Goal: Task Accomplishment & Management: Manage account settings

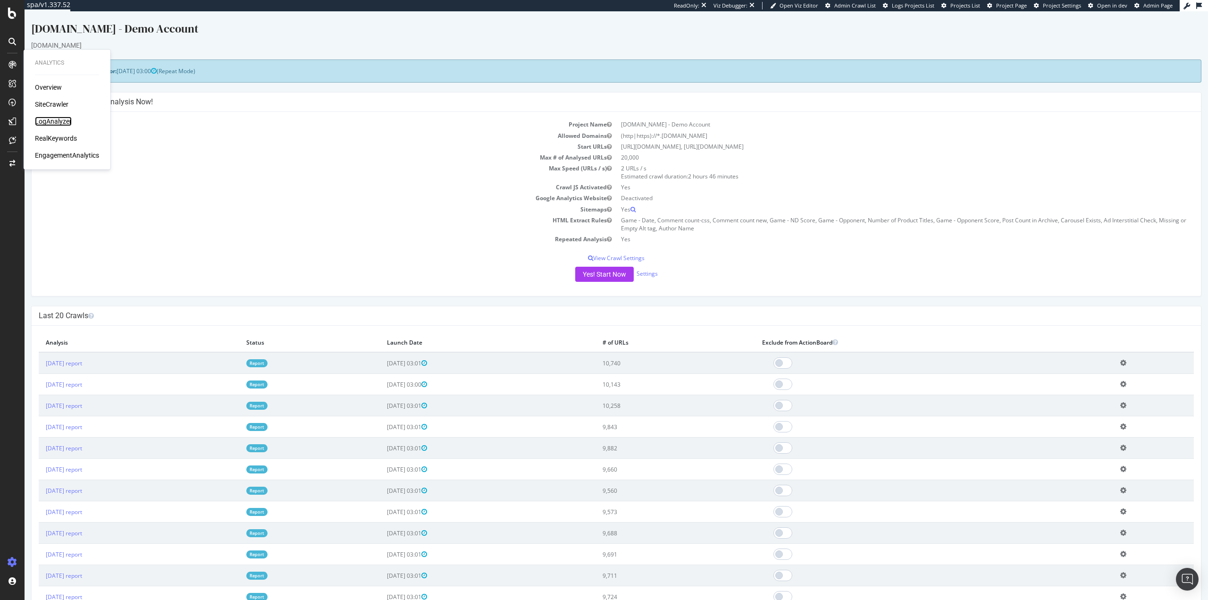
click at [48, 120] on div "LogAnalyzer" at bounding box center [53, 121] width 37 height 9
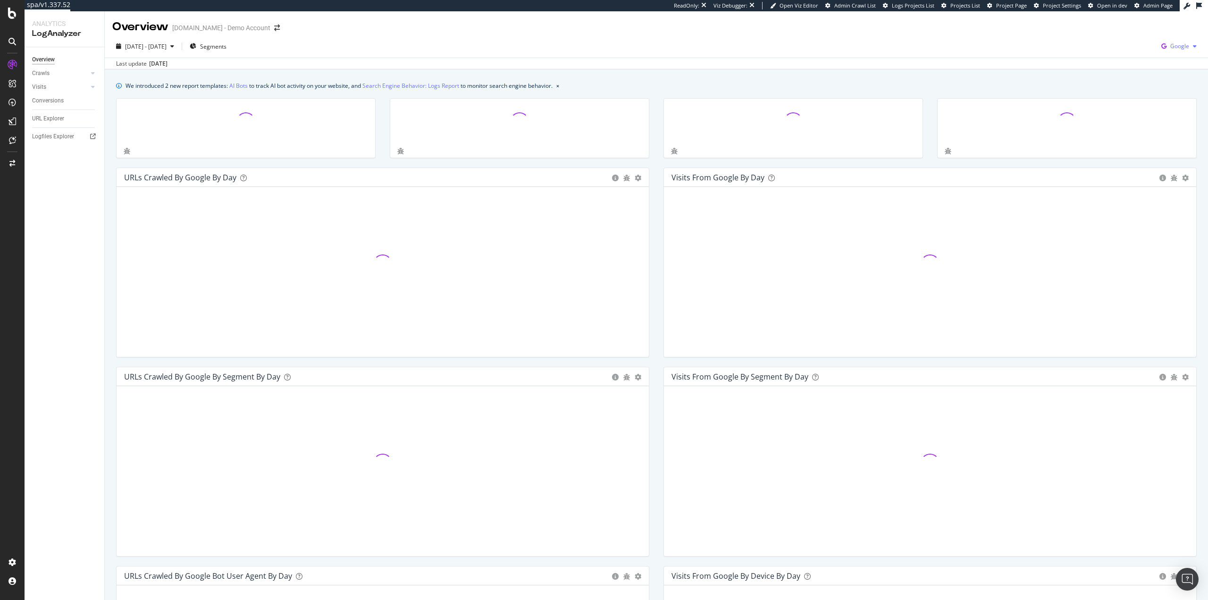
click at [1170, 50] on span "Google" at bounding box center [1179, 46] width 19 height 8
click at [1139, 51] on span "OpenAI" at bounding box center [1125, 55] width 35 height 8
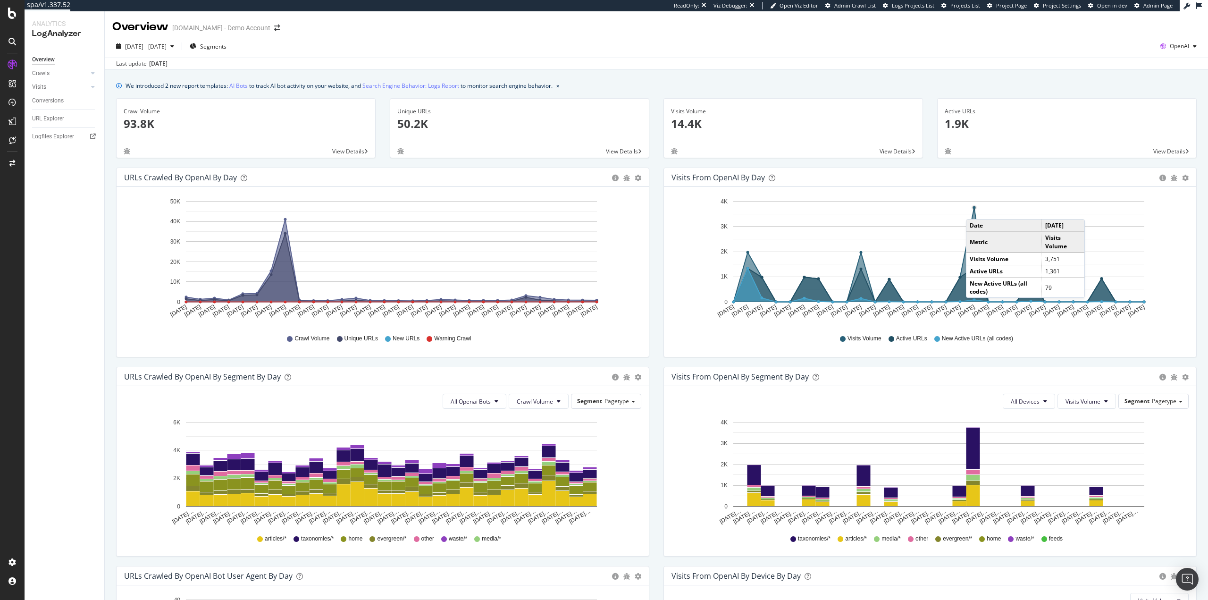
click at [972, 209] on circle "A chart." at bounding box center [974, 208] width 4 height 4
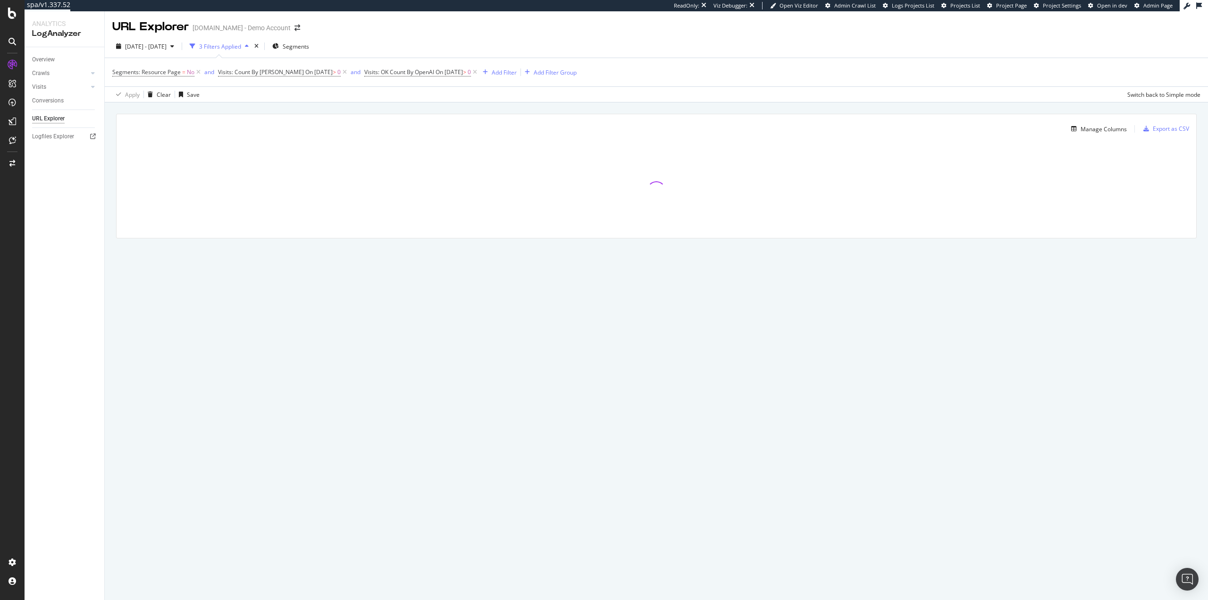
drag, startPoint x: 334, startPoint y: 76, endPoint x: 335, endPoint y: 101, distance: 25.0
click at [335, 101] on div "Segments: Resource Page = No and Visits: Count By OpenAI On 2025-09-19 > 0 and …" at bounding box center [656, 80] width 1088 height 44
click at [335, 101] on div "Apply Clear Save Switch back to Simple mode" at bounding box center [656, 94] width 1103 height 16
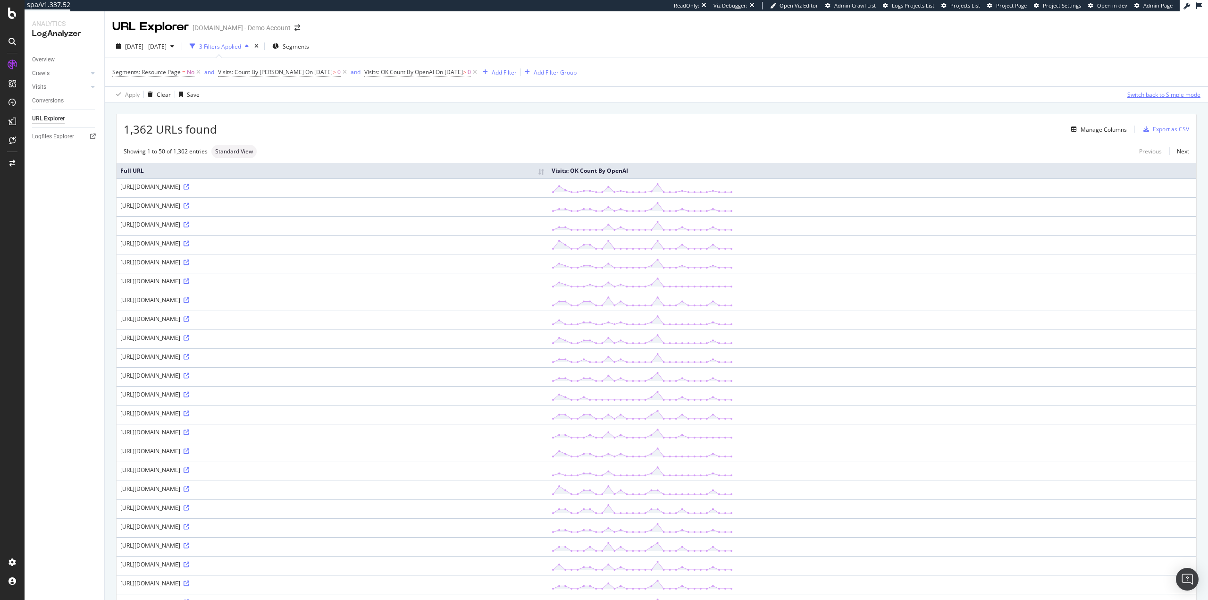
click at [1158, 98] on div "Switch back to Simple mode" at bounding box center [1163, 95] width 73 height 8
click at [1159, 95] on div "Switch to Advanced Mode" at bounding box center [1166, 95] width 67 height 8
click at [1084, 130] on div "Manage Columns" at bounding box center [1104, 130] width 46 height 8
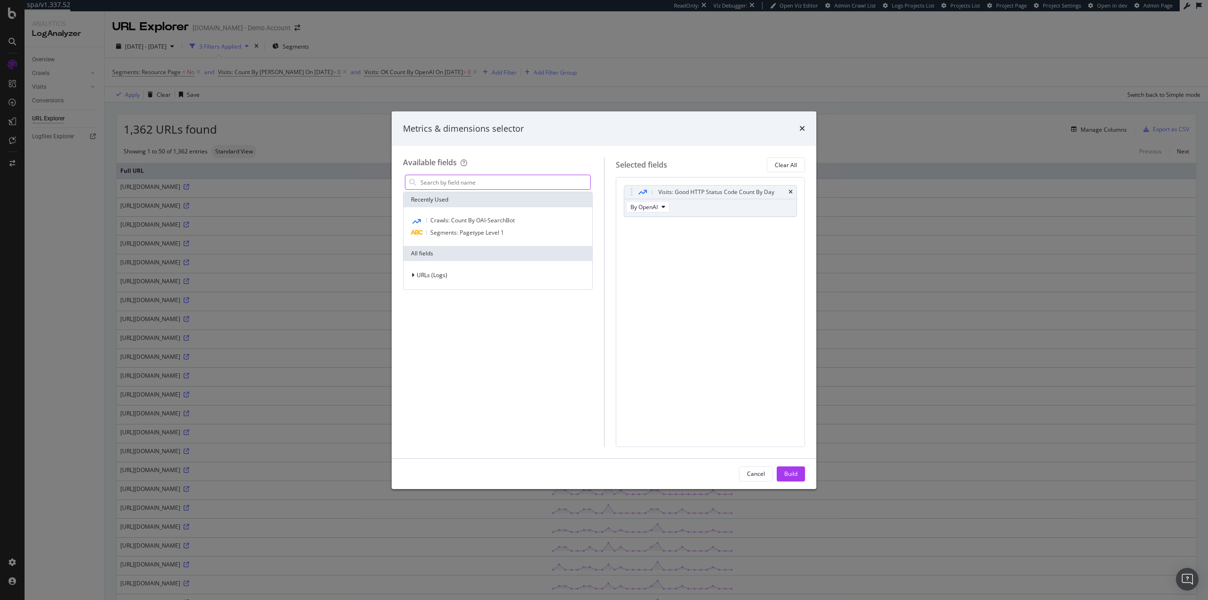
click at [520, 183] on input "modal" at bounding box center [504, 182] width 171 height 14
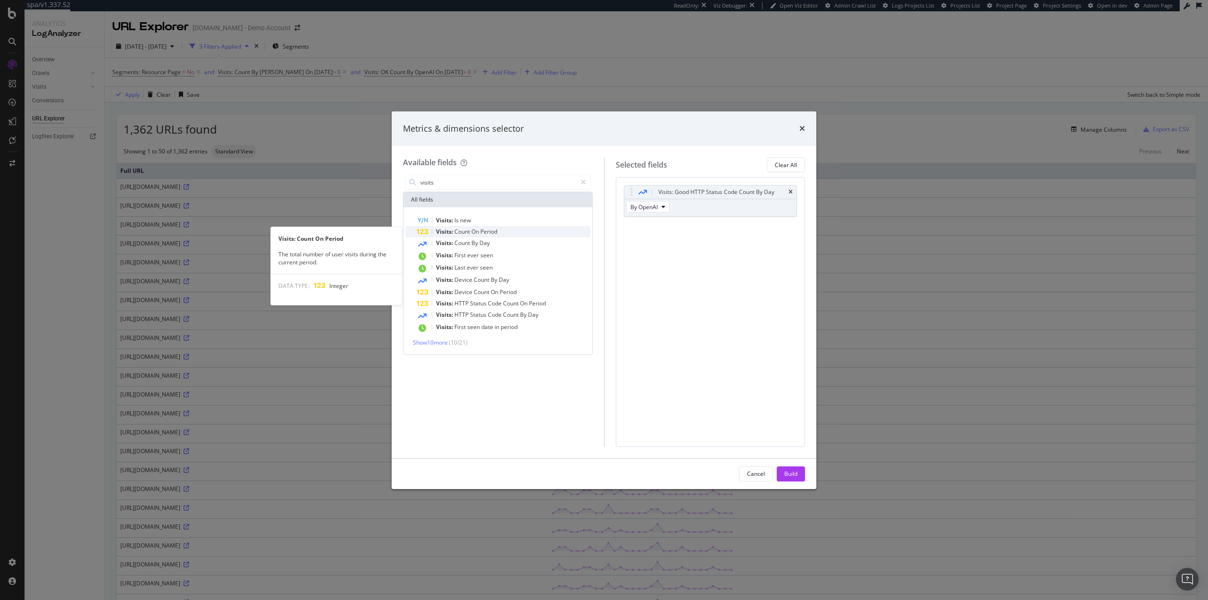
type input "visits"
click at [524, 231] on div "Visits: Count On Period" at bounding box center [504, 231] width 174 height 11
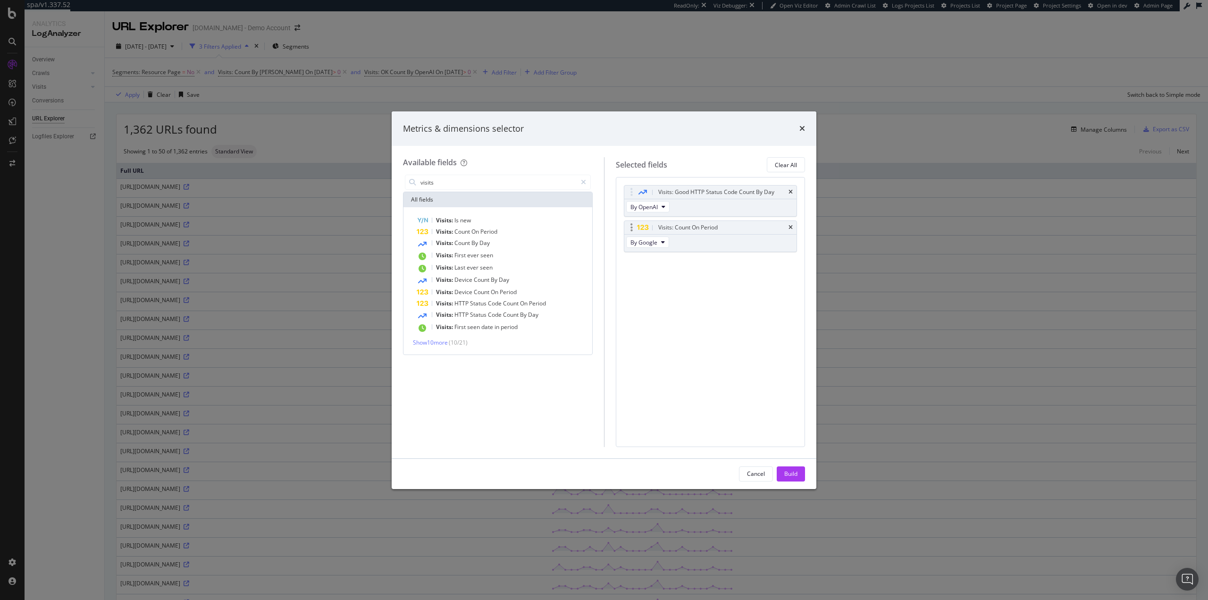
click at [654, 249] on div "By Google" at bounding box center [648, 243] width 49 height 17
click at [655, 243] on span "By Google" at bounding box center [643, 242] width 27 height 8
click at [669, 296] on span "By OpenAI" at bounding box center [660, 294] width 52 height 8
click at [790, 193] on icon "times" at bounding box center [790, 192] width 4 height 6
click at [790, 473] on div "Build" at bounding box center [790, 473] width 13 height 8
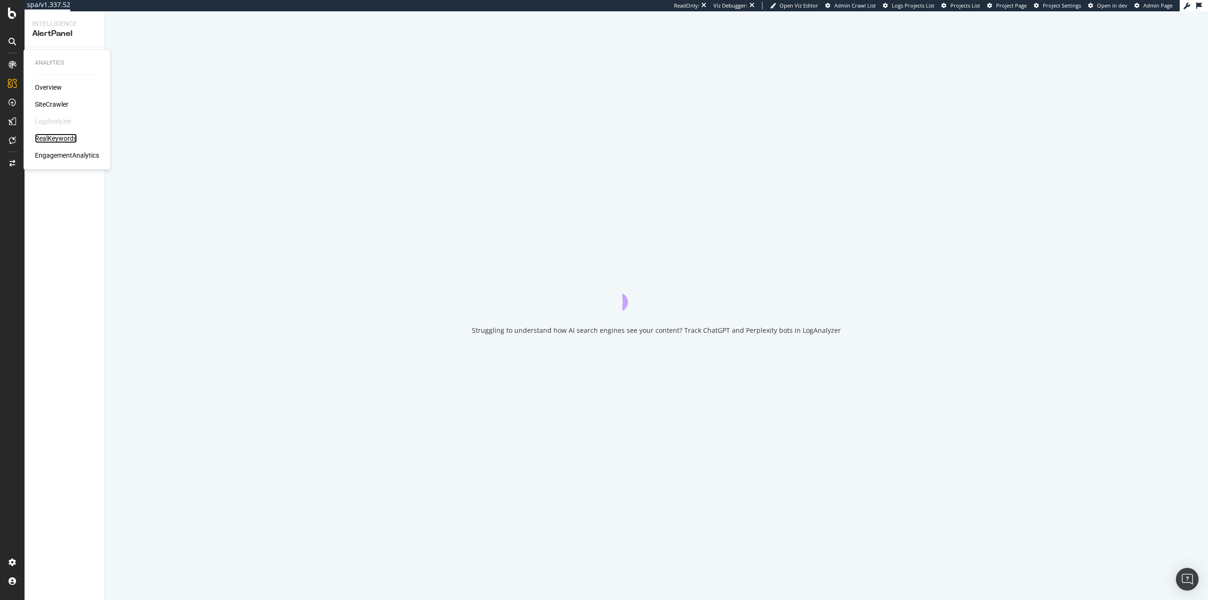
click at [67, 140] on div "RealKeywords" at bounding box center [56, 138] width 42 height 9
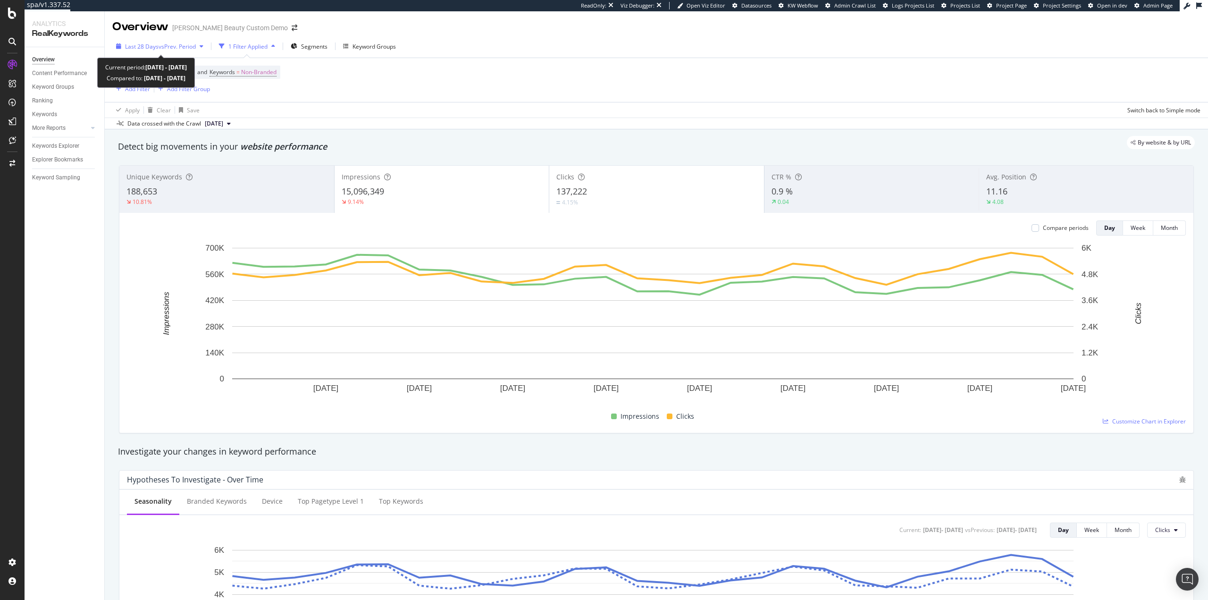
click at [159, 45] on span "vs Prev. Period" at bounding box center [177, 46] width 37 height 8
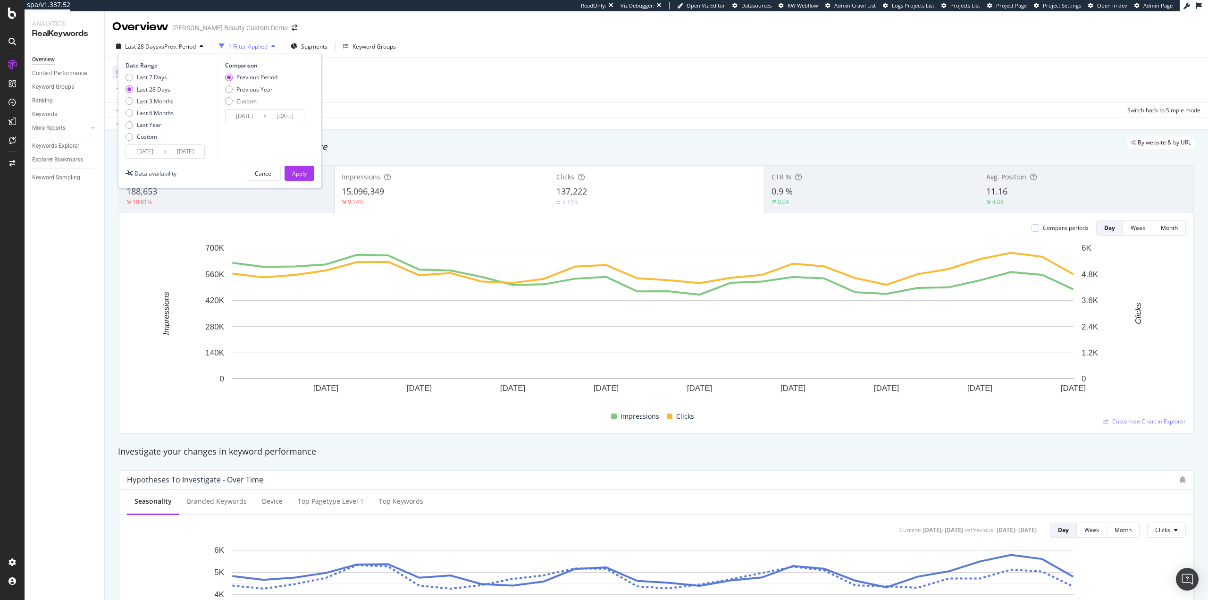
click at [448, 85] on div "Device = All and Country = All and Keywords = Non-Branded Add Filter Add Filter…" at bounding box center [656, 80] width 1088 height 44
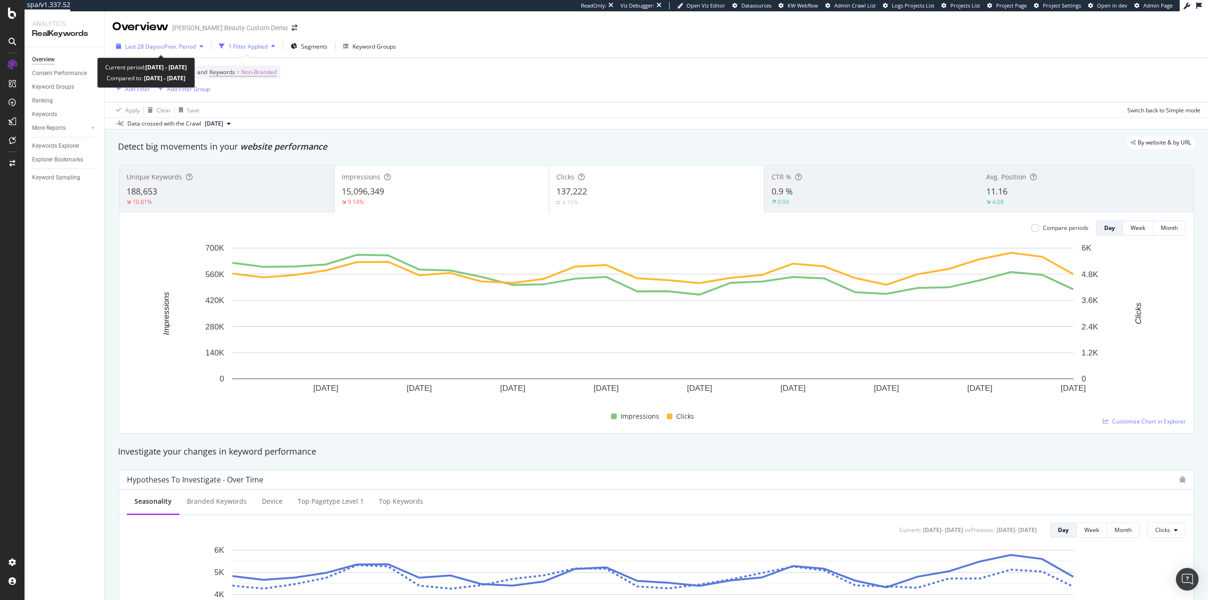
click at [166, 52] on div "Last 28 Days vs Prev. Period" at bounding box center [159, 46] width 95 height 14
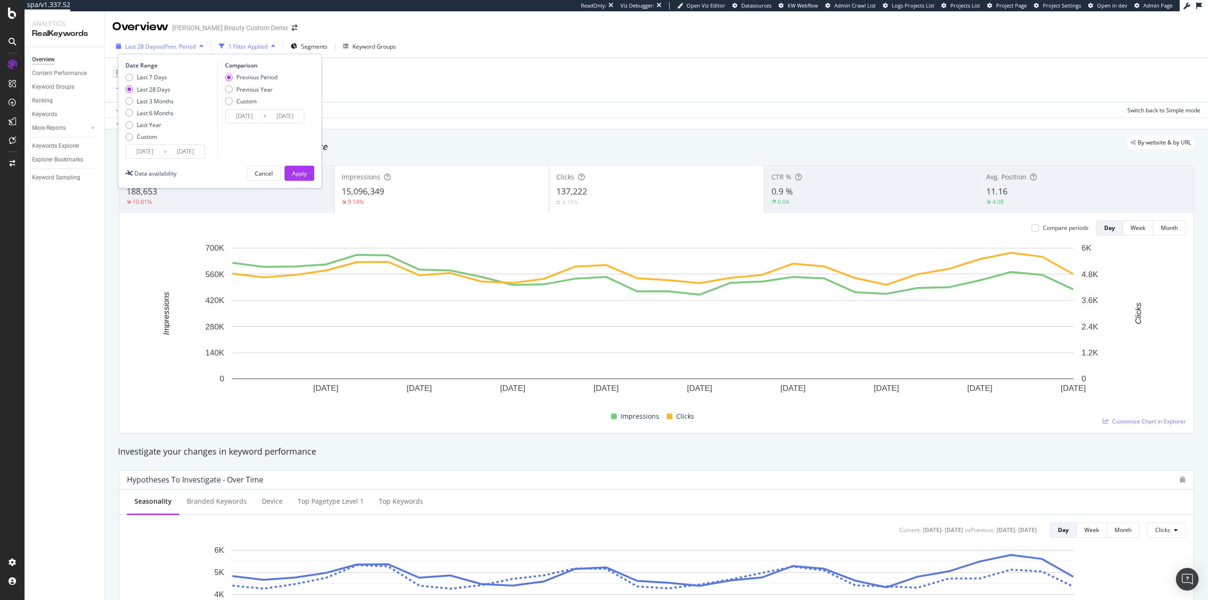
click at [165, 51] on div "Last 28 Days vs Prev. Period" at bounding box center [159, 46] width 95 height 14
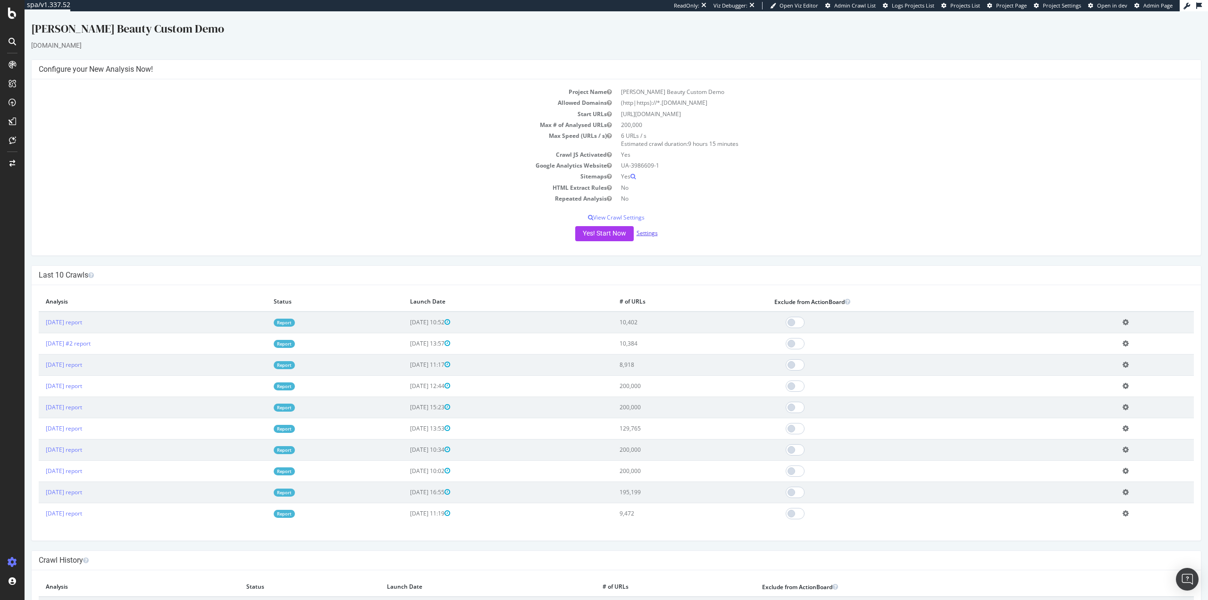
click at [644, 235] on link "Settings" at bounding box center [647, 233] width 21 height 8
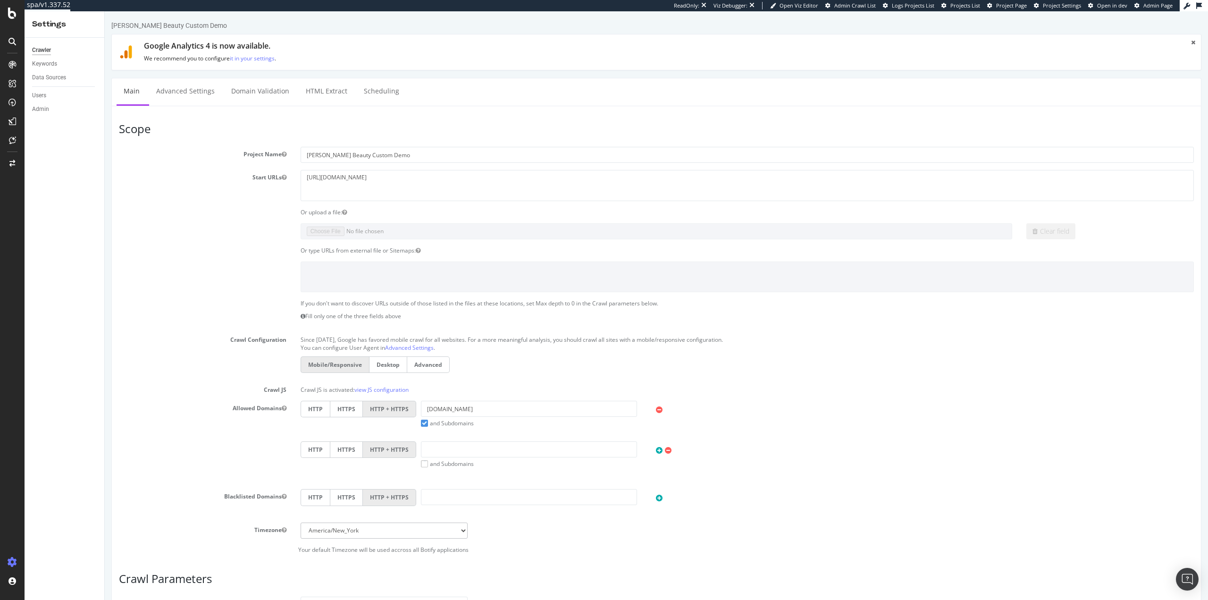
scroll to position [227, 0]
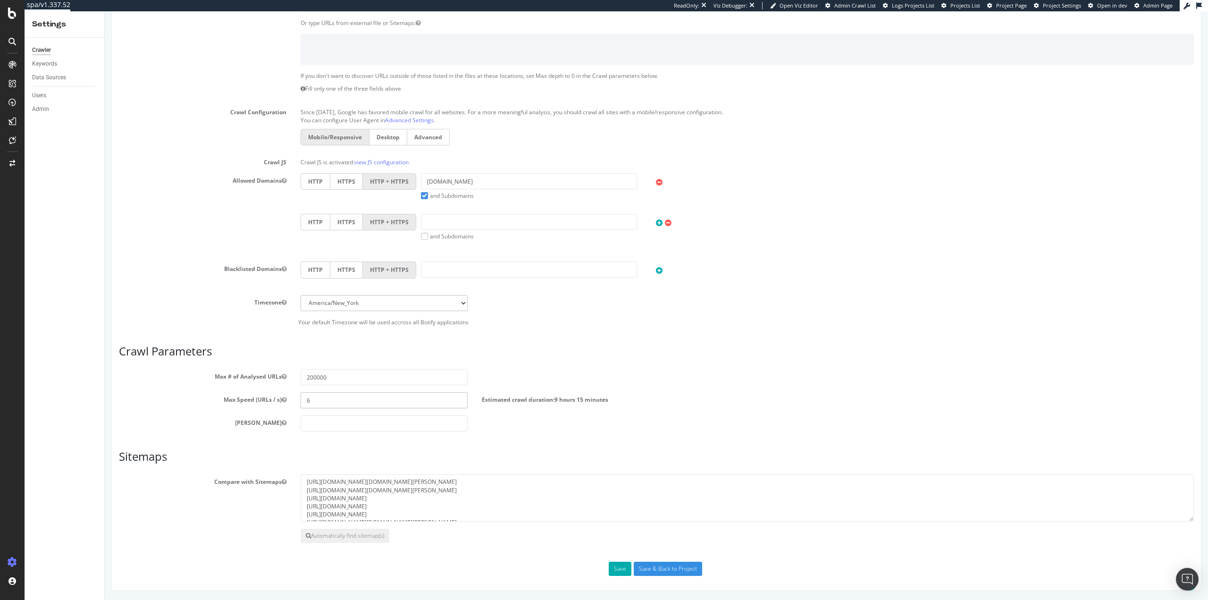
click at [322, 399] on input "6" at bounding box center [385, 400] width 168 height 16
type input "4"
click at [619, 568] on button "Save" at bounding box center [620, 568] width 23 height 14
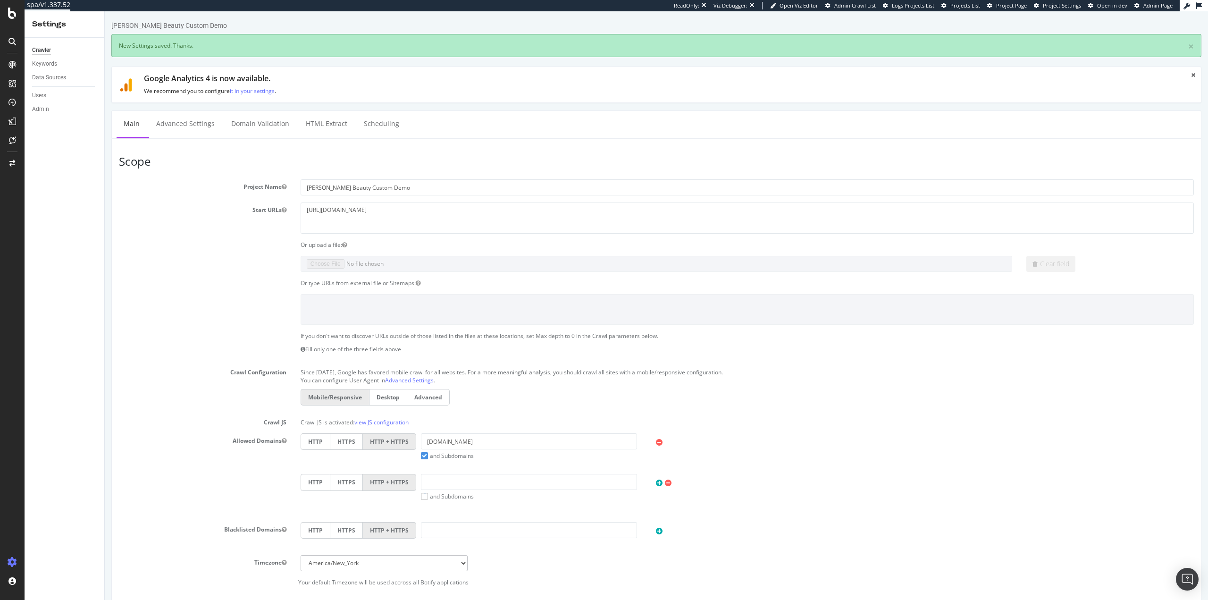
scroll to position [0, 0]
click at [368, 126] on link "Scheduling" at bounding box center [382, 124] width 50 height 26
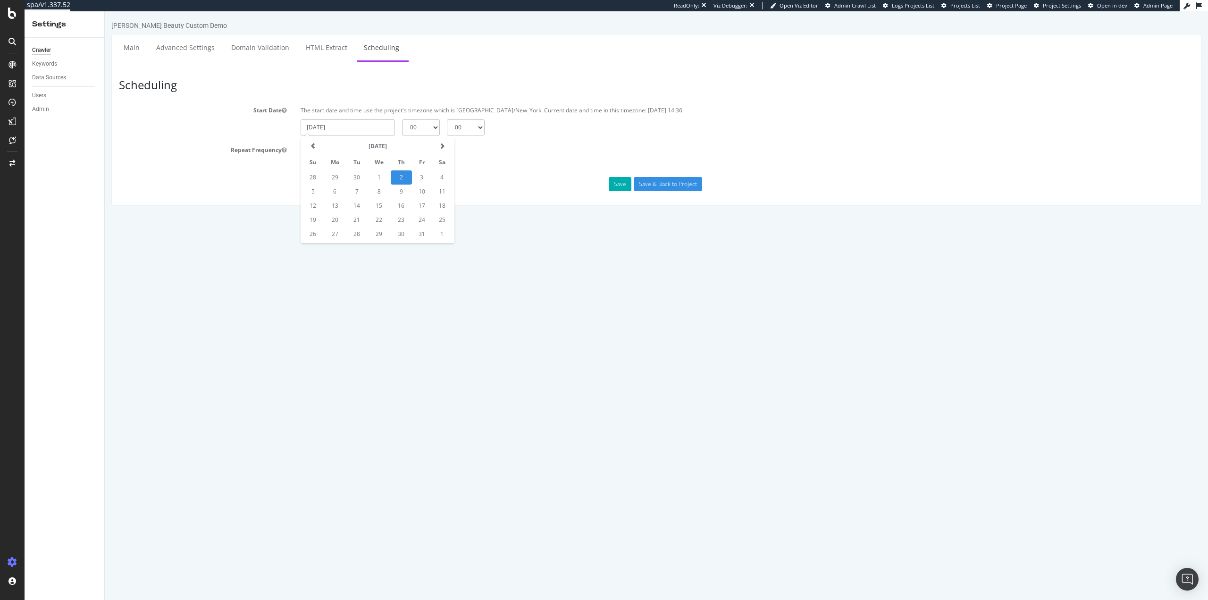
click at [337, 123] on input "2025-10-02" at bounding box center [348, 127] width 94 height 16
click at [340, 192] on td "6" at bounding box center [335, 191] width 23 height 14
type input "2025-10-06"
click at [425, 128] on select "00 01 02 03 04 05 06 07 08 09 10 11 12 13 14 15 16 17 18 19 20 21 22 23" at bounding box center [421, 127] width 38 height 16
click at [402, 119] on select "00 01 02 03 04 05 06 07 08 09 10 11 12 13 14 15 16 17 18 19 20 21 22 23" at bounding box center [421, 127] width 38 height 16
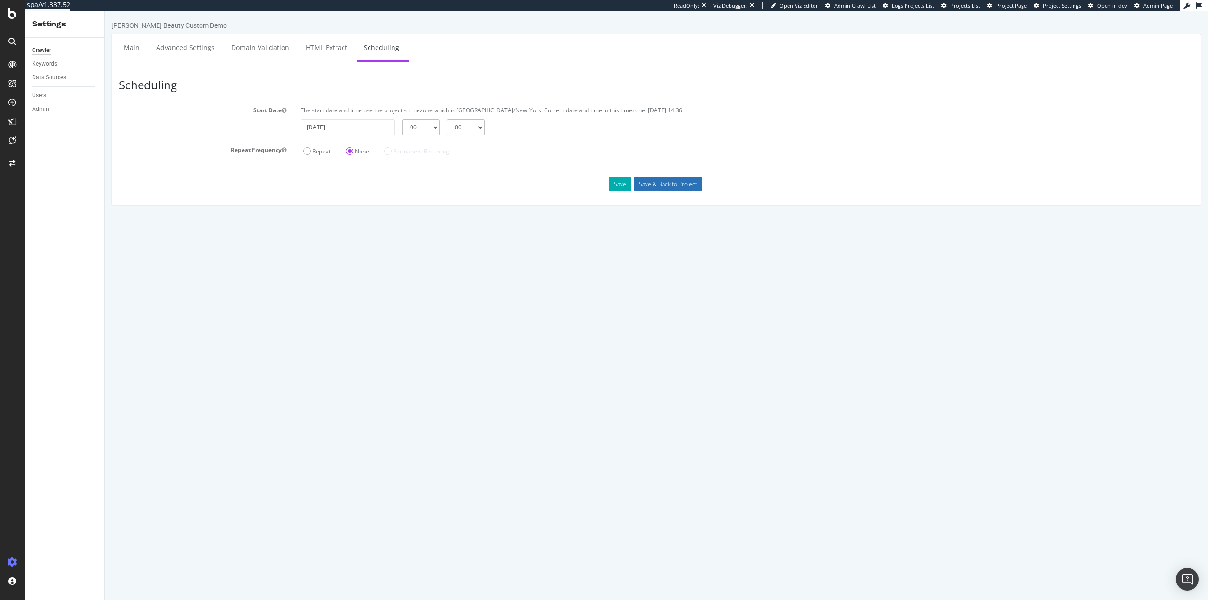
click at [665, 184] on input "Save & Back to Project" at bounding box center [668, 184] width 68 height 14
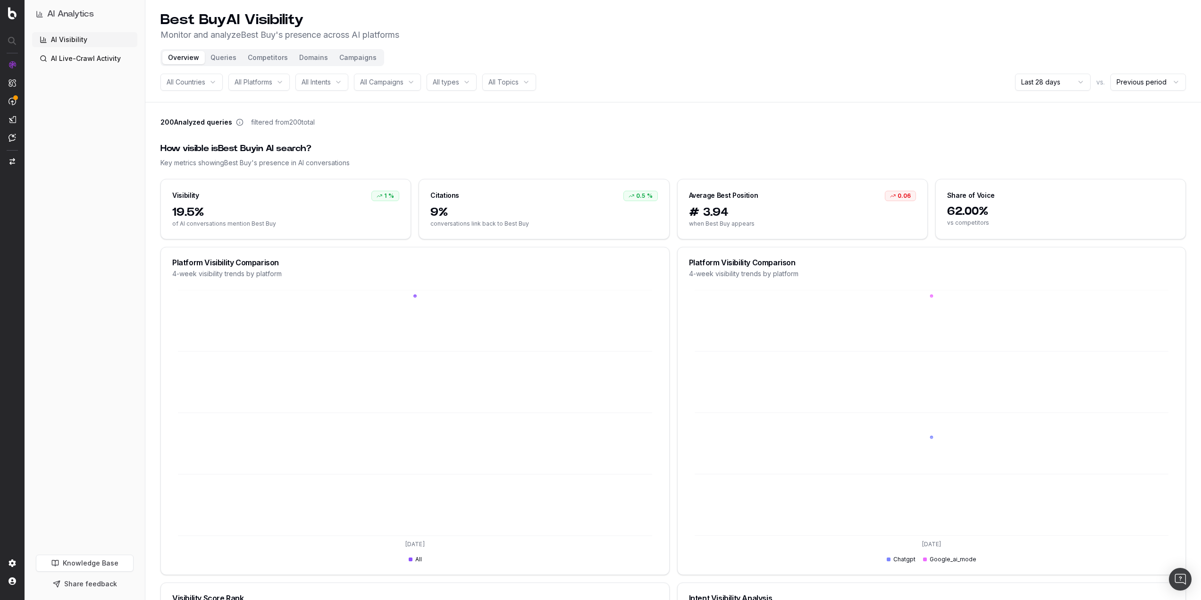
click at [346, 56] on button "Campaigns" at bounding box center [358, 57] width 49 height 13
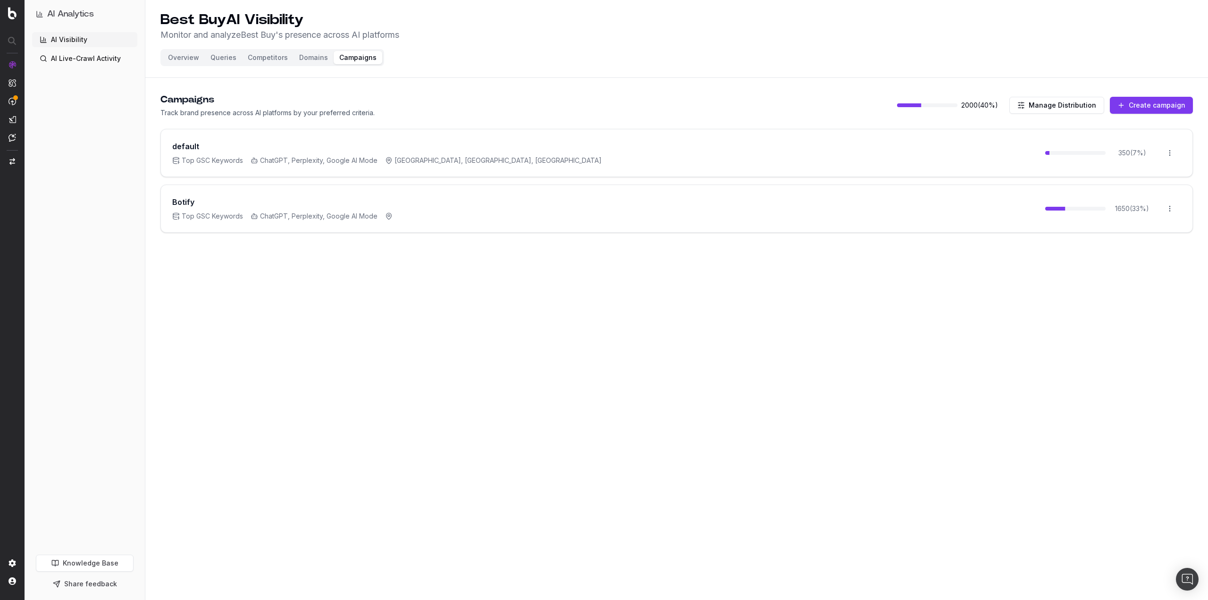
click at [269, 58] on button "Competitors" at bounding box center [267, 57] width 51 height 13
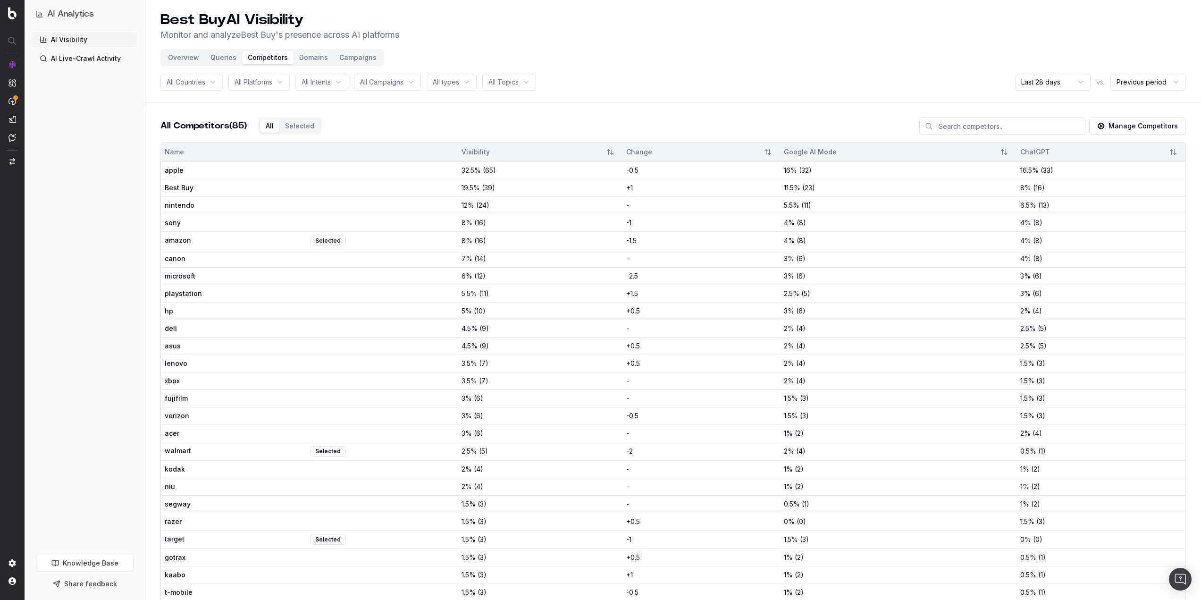
click at [220, 55] on button "Queries" at bounding box center [223, 57] width 37 height 13
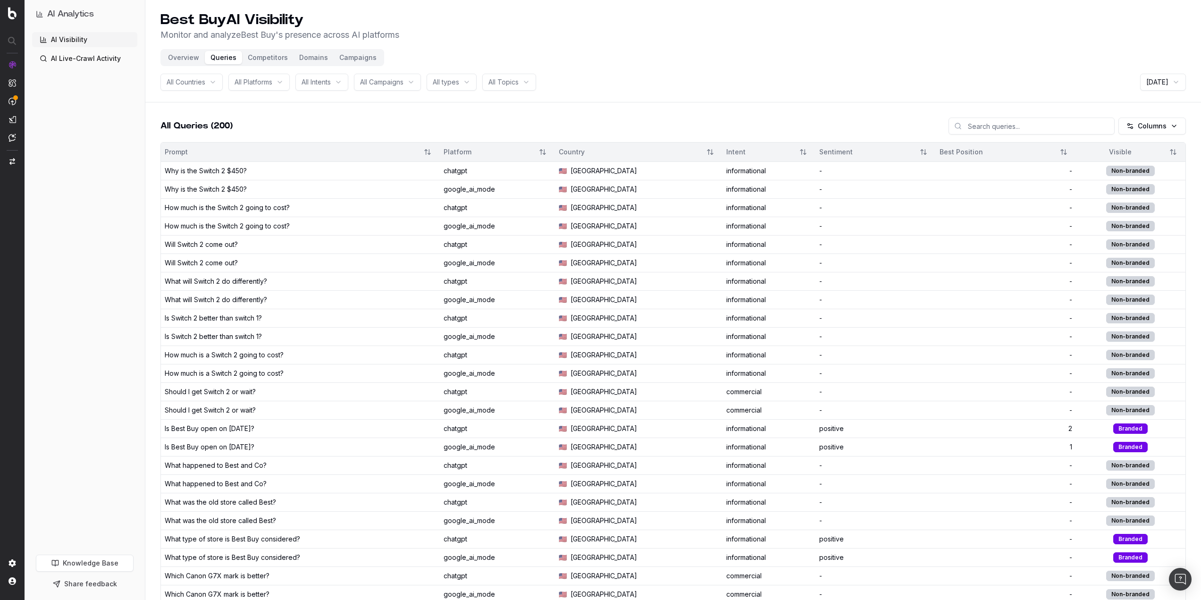
click at [888, 58] on header "Best Buy AI Visibility Monitor and analyze Best Buy 's presence across AI platf…" at bounding box center [672, 51] width 1055 height 102
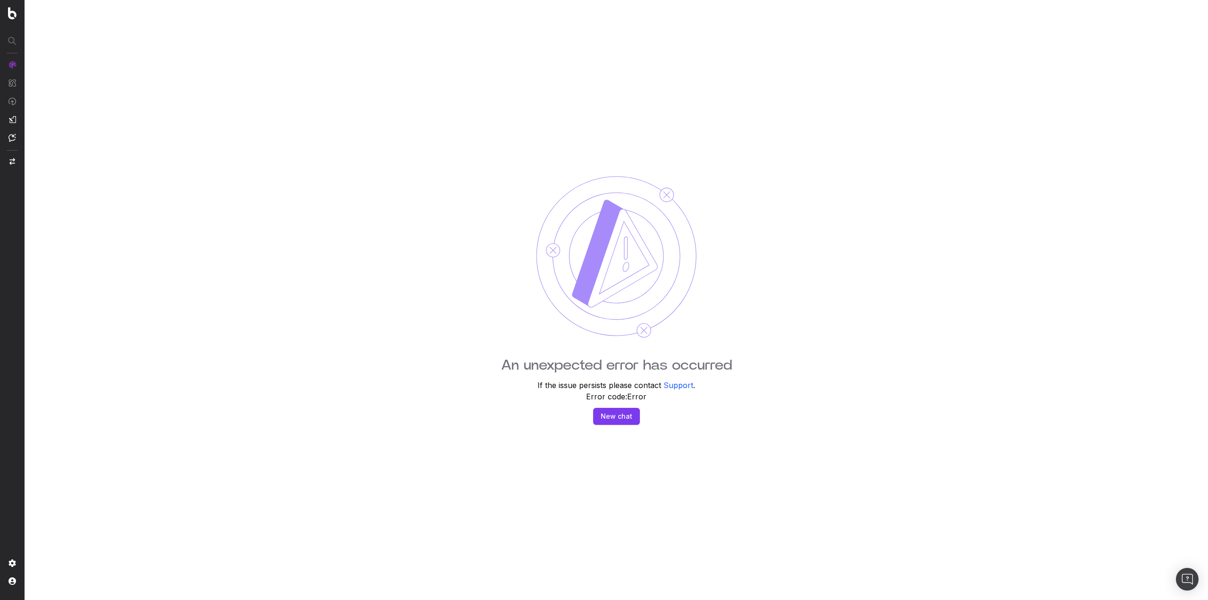
drag, startPoint x: 663, startPoint y: 31, endPoint x: 670, endPoint y: 31, distance: 6.6
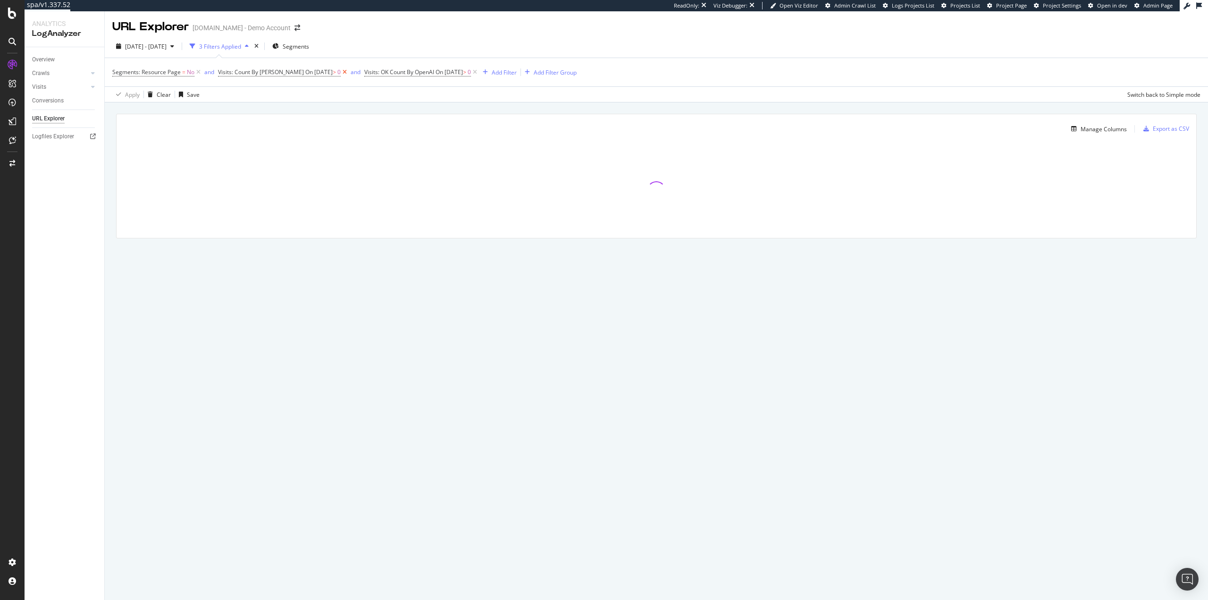
click at [341, 75] on icon at bounding box center [345, 71] width 8 height 9
click at [333, 74] on icon at bounding box center [329, 71] width 8 height 9
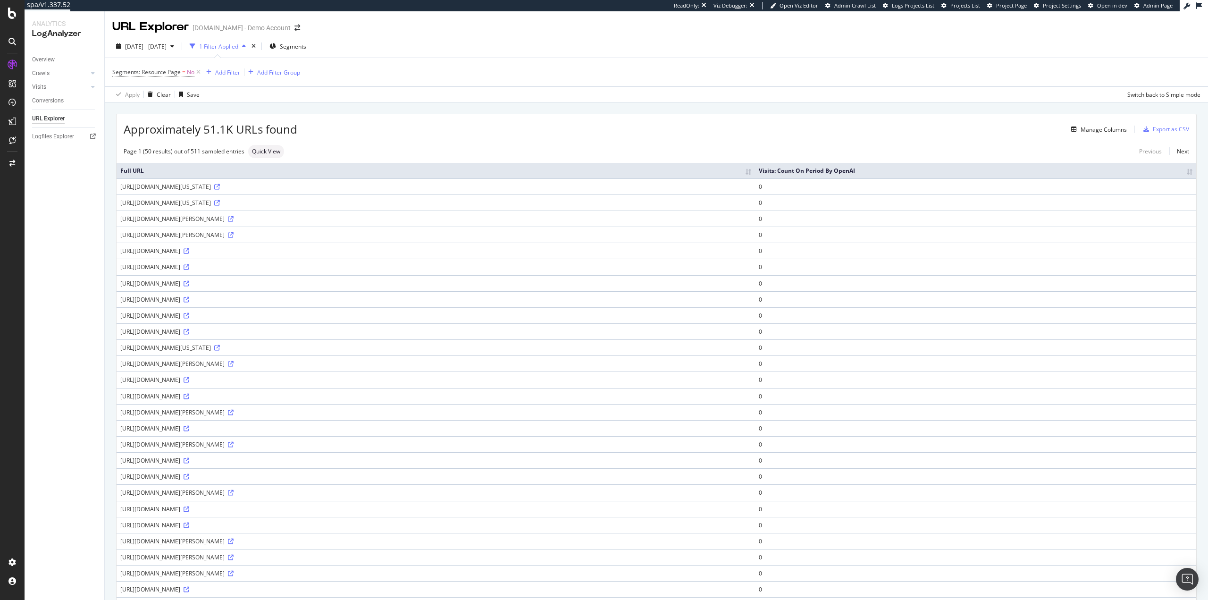
click at [1181, 173] on th "Visits: Count On Period By OpenAI" at bounding box center [975, 171] width 441 height 16
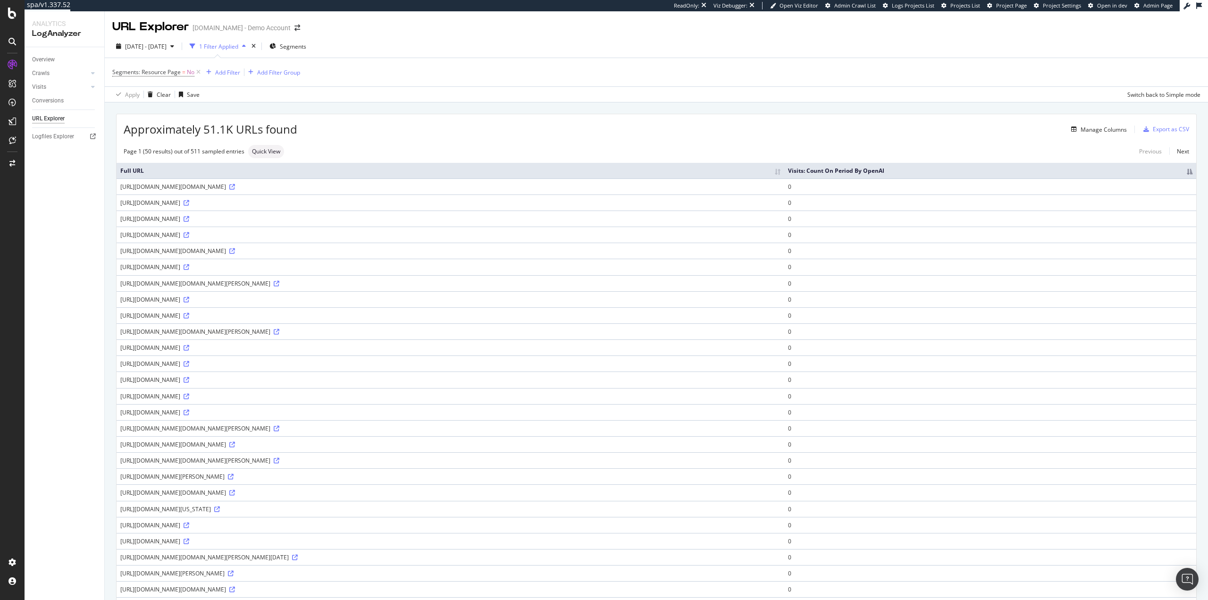
click at [1183, 170] on th "Visits: Count On Period By OpenAI" at bounding box center [990, 171] width 412 height 16
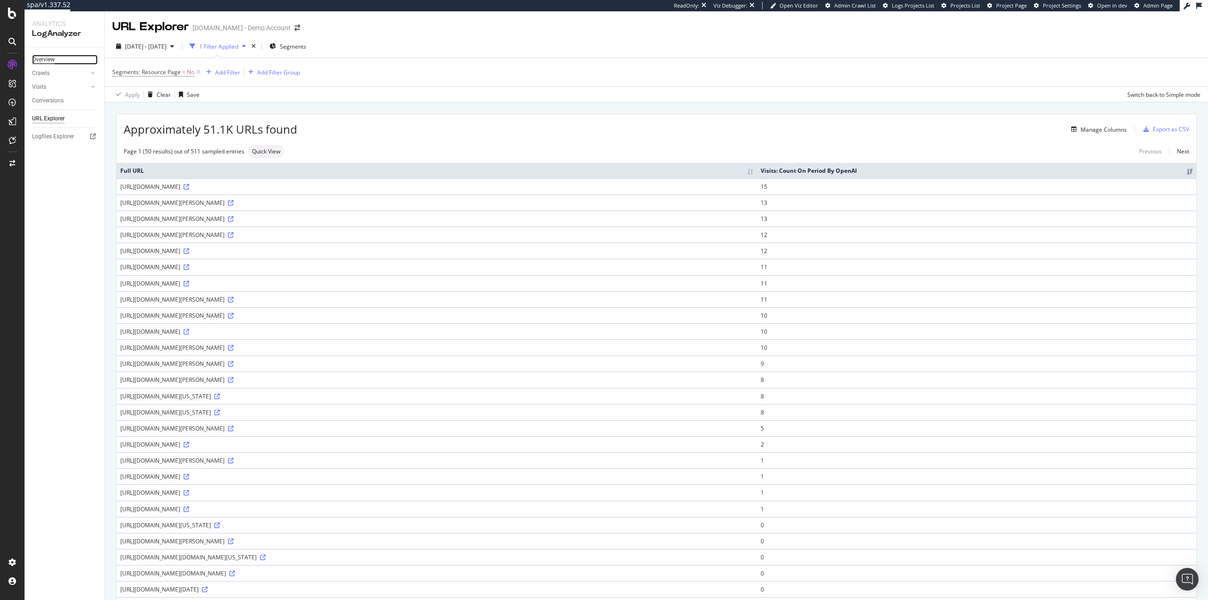
click at [49, 57] on div "Overview" at bounding box center [43, 60] width 23 height 10
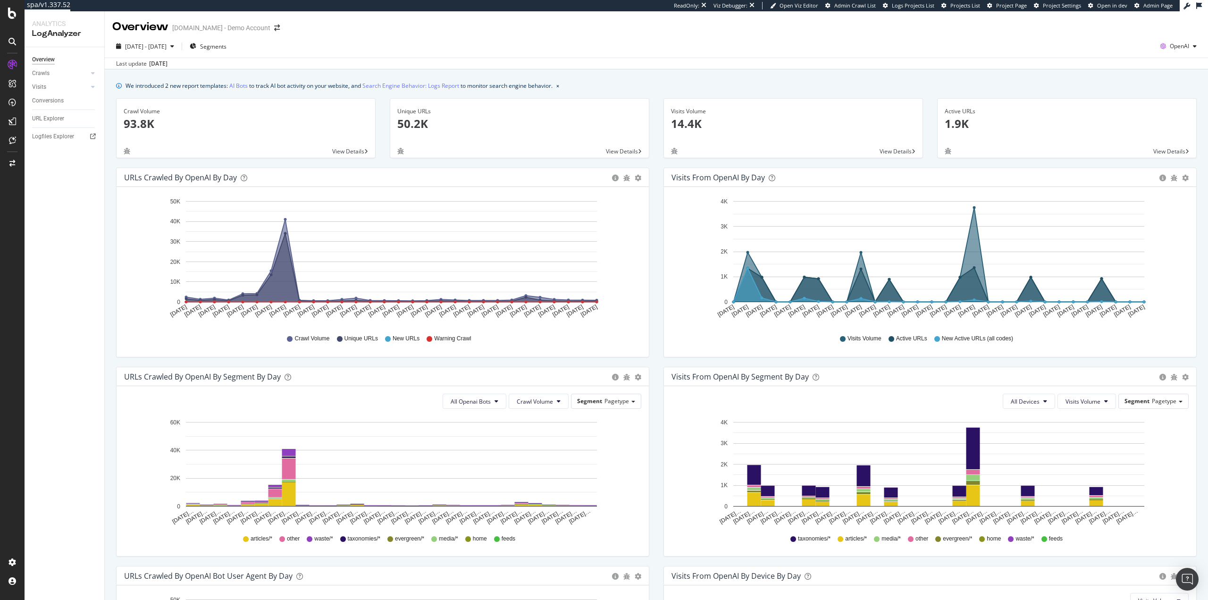
drag, startPoint x: 972, startPoint y: 205, endPoint x: 949, endPoint y: 181, distance: 32.7
drag, startPoint x: 876, startPoint y: 180, endPoint x: 871, endPoint y: 179, distance: 5.2
